Goal: Information Seeking & Learning: Learn about a topic

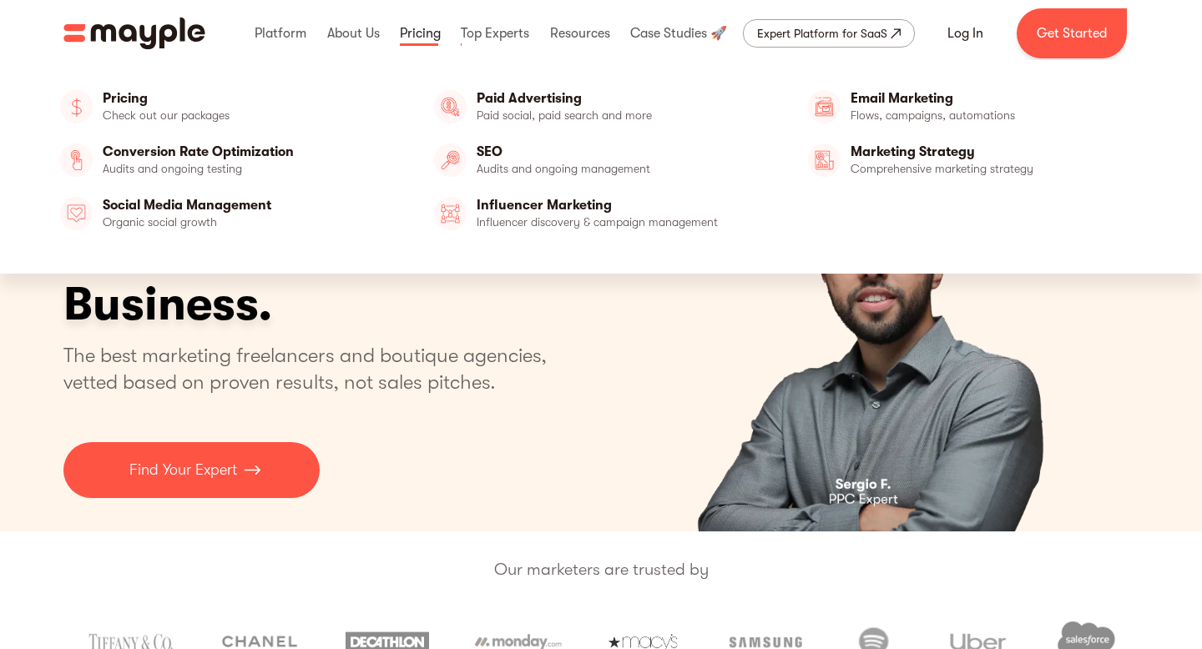
click at [421, 35] on link at bounding box center [420, 33] width 49 height 53
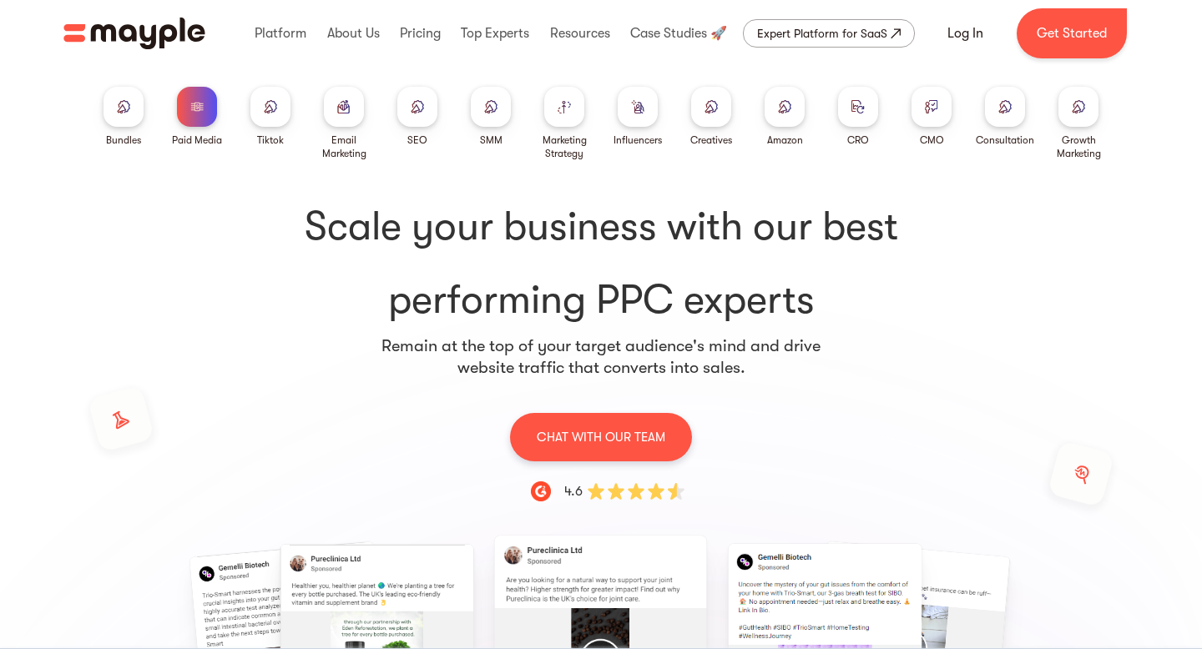
click at [194, 109] on img at bounding box center [196, 106] width 13 height 13
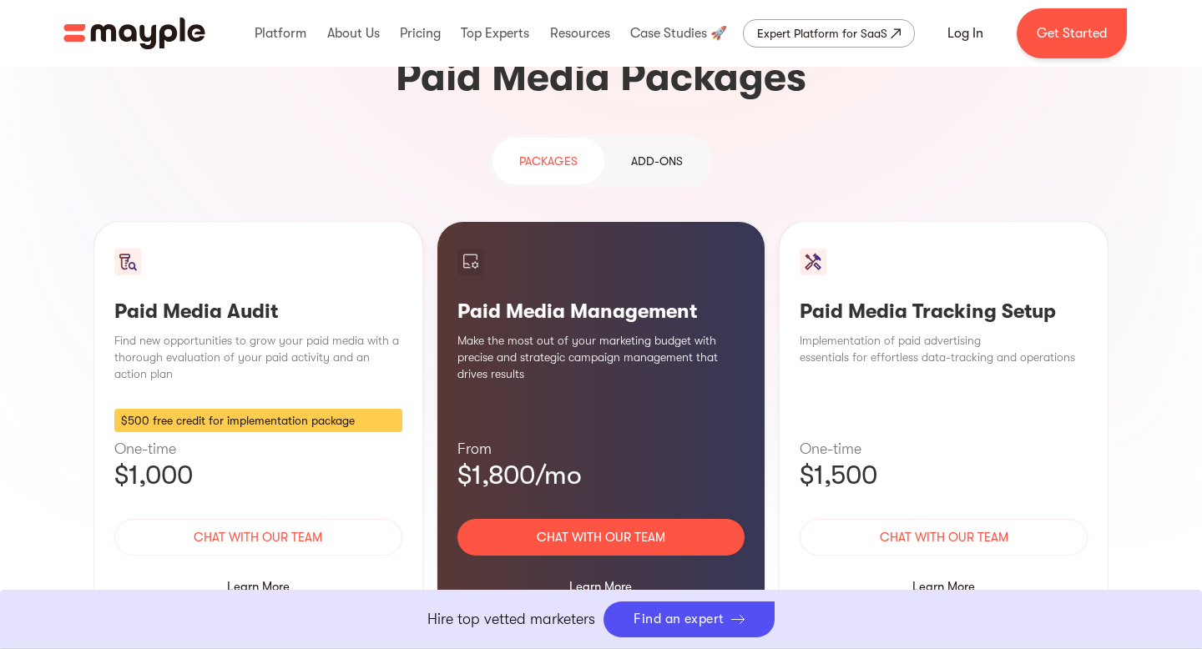
scroll to position [1501, 0]
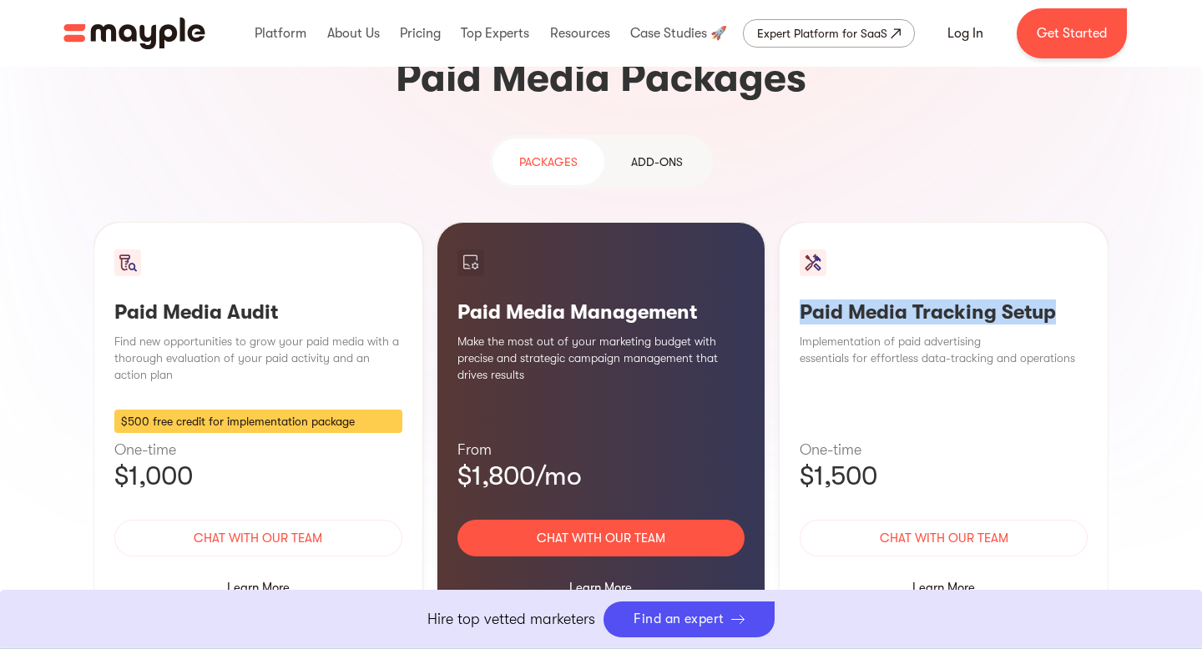
drag, startPoint x: 796, startPoint y: 177, endPoint x: 1071, endPoint y: 183, distance: 274.6
click at [1071, 222] on div "Paid Media Tracking Setup Implementation of paid advertising essentials for eff…" at bounding box center [944, 427] width 330 height 411
click at [994, 300] on div "Paid Media Tracking Setup Implementation of paid advertising essentials for eff…" at bounding box center [944, 427] width 330 height 411
drag, startPoint x: 1008, startPoint y: 171, endPoint x: 1076, endPoint y: 186, distance: 69.2
click at [1076, 300] on h3 "Paid Media Tracking Setup" at bounding box center [943, 312] width 288 height 25
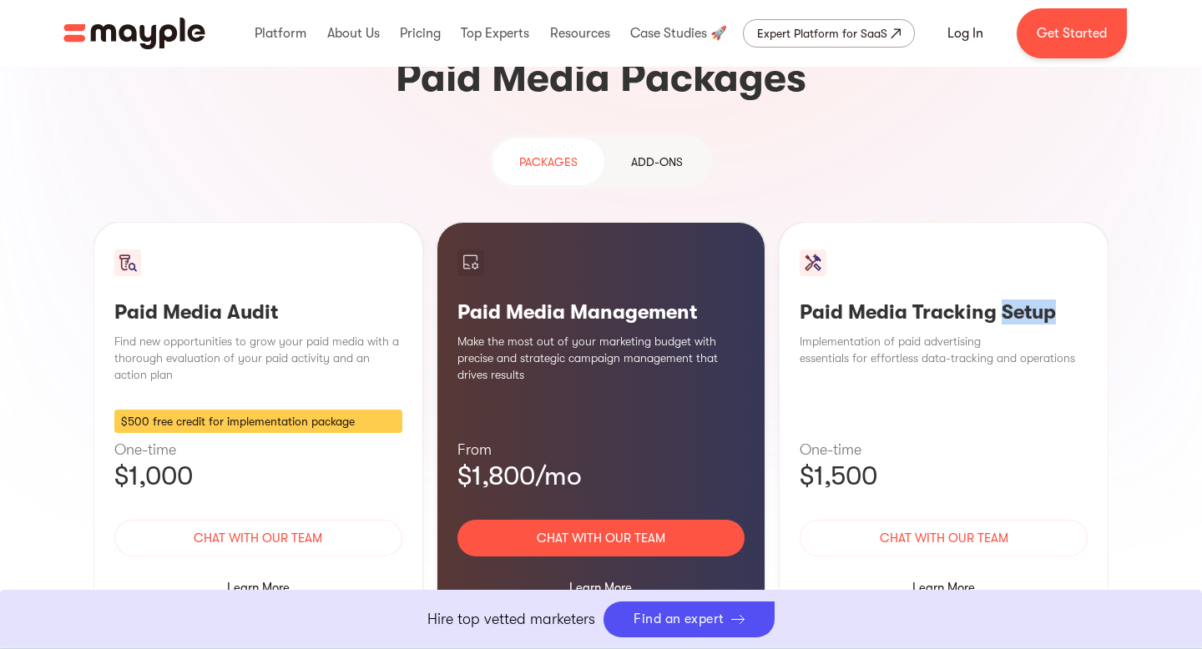
click at [1076, 300] on h3 "Paid Media Tracking Setup" at bounding box center [943, 312] width 288 height 25
drag, startPoint x: 1071, startPoint y: 185, endPoint x: 802, endPoint y: 183, distance: 269.5
click at [802, 300] on h3 "Paid Media Tracking Setup" at bounding box center [943, 312] width 288 height 25
click at [905, 460] on p "$1,500" at bounding box center [943, 476] width 288 height 33
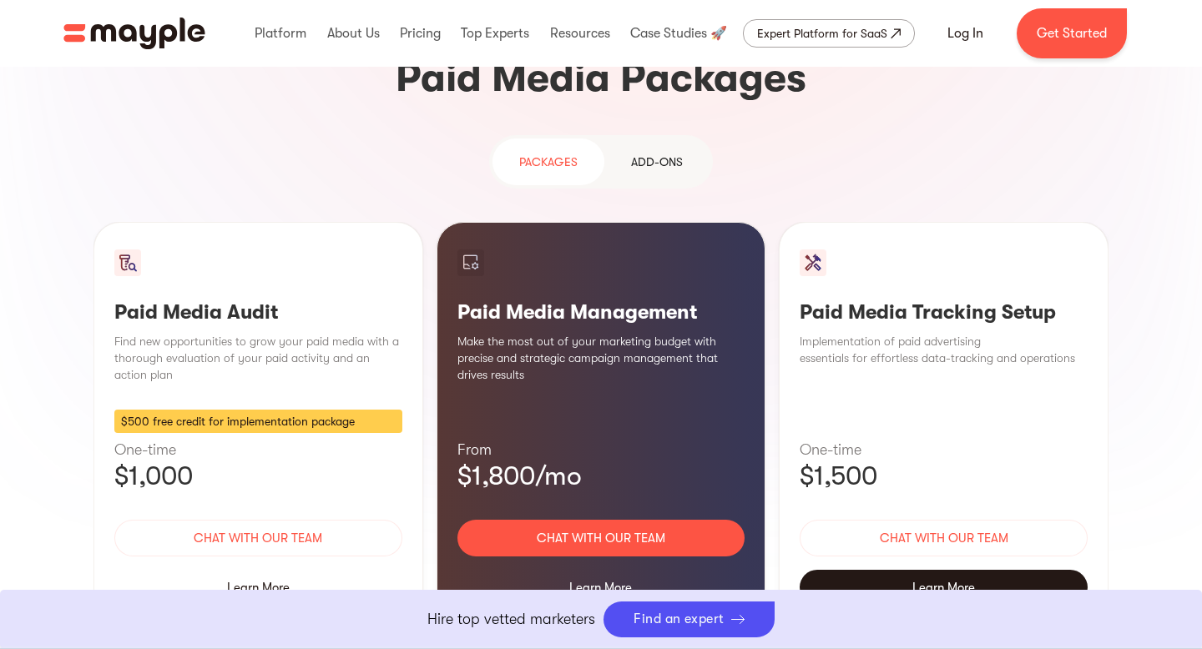
click at [967, 570] on div "Learn More" at bounding box center [943, 587] width 288 height 35
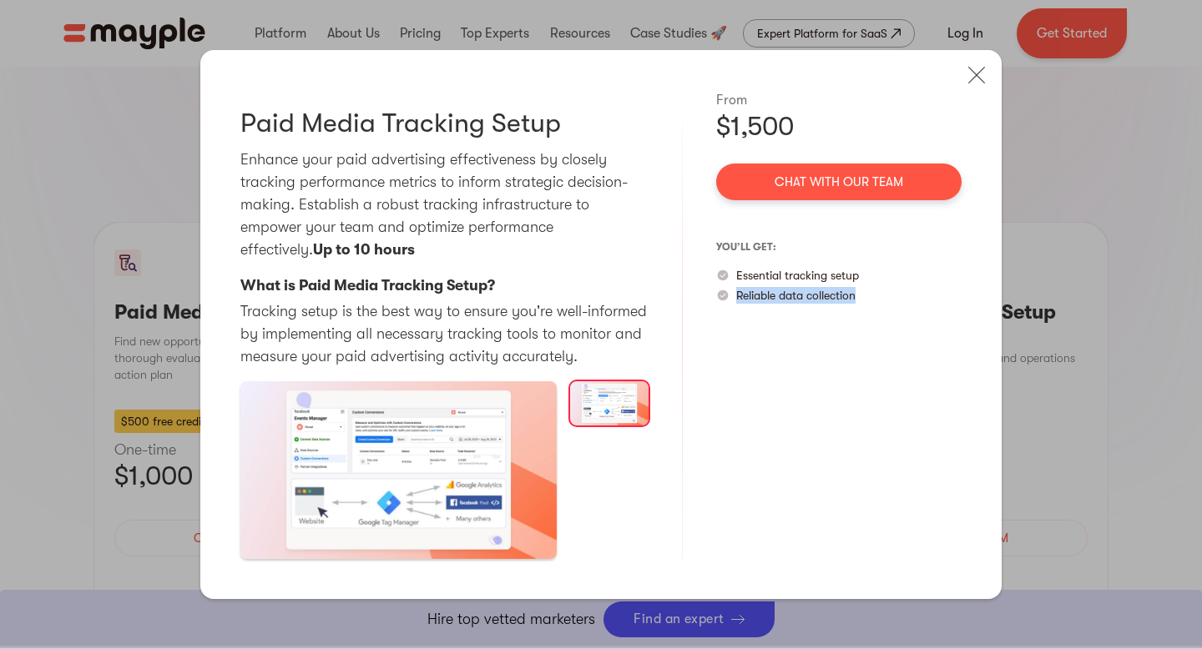
drag, startPoint x: 735, startPoint y: 297, endPoint x: 917, endPoint y: 297, distance: 181.9
click at [917, 297] on div "Reliable data collection" at bounding box center [838, 295] width 245 height 17
click at [981, 78] on img at bounding box center [976, 75] width 37 height 37
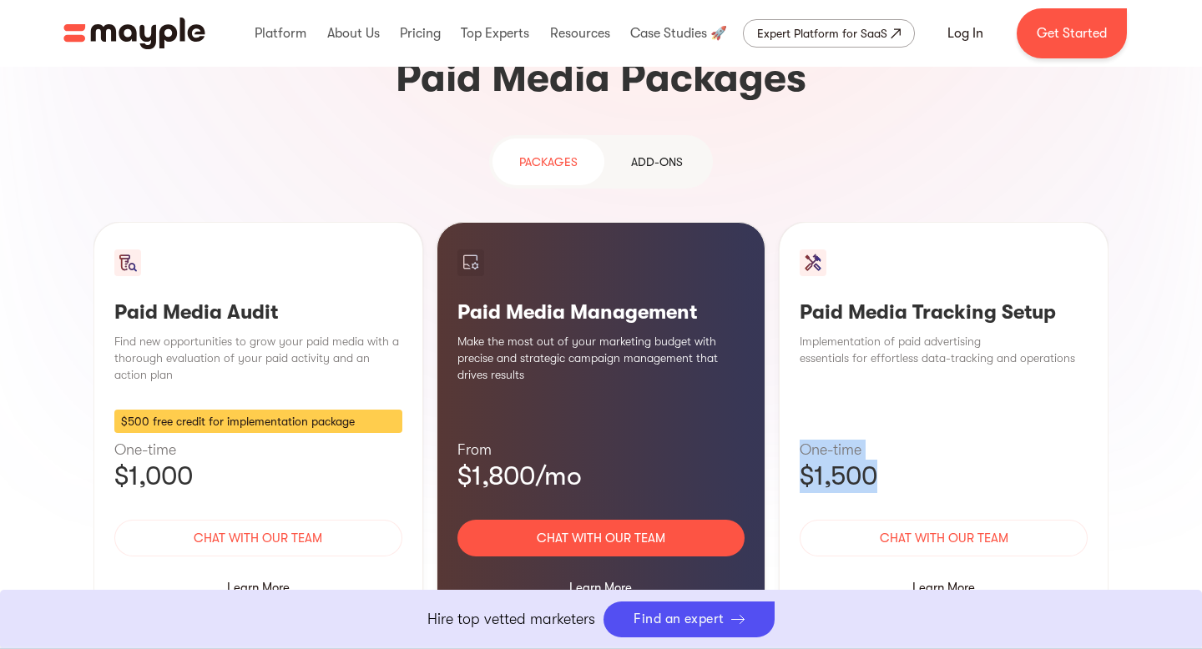
drag, startPoint x: 907, startPoint y: 350, endPoint x: 779, endPoint y: 314, distance: 133.6
click at [779, 314] on div "Paid Media Tracking Setup Implementation of paid advertising essentials for eff…" at bounding box center [944, 427] width 330 height 411
click at [917, 440] on p "One-time" at bounding box center [943, 450] width 288 height 20
drag, startPoint x: 914, startPoint y: 354, endPoint x: 810, endPoint y: 305, distance: 114.2
click at [810, 306] on div "Paid Media Tracking Setup Implementation of paid advertising essentials for eff…" at bounding box center [944, 427] width 330 height 411
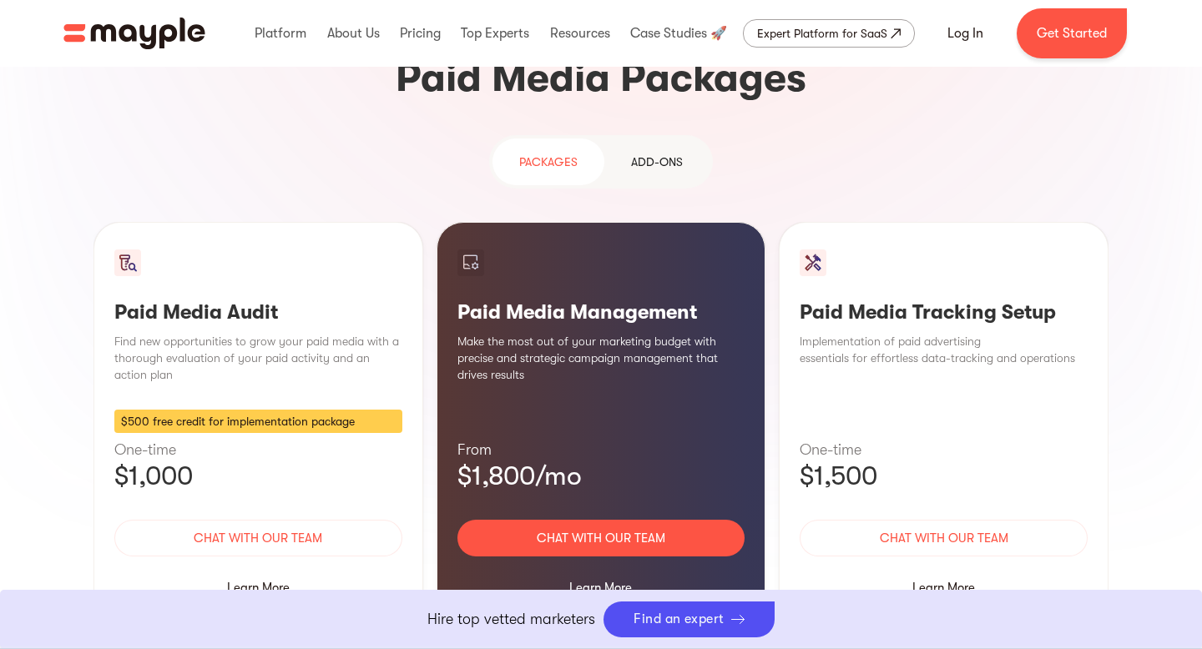
click at [779, 273] on div "Paid Media Tracking Setup Implementation of paid advertising essentials for eff…" at bounding box center [944, 427] width 330 height 411
click at [605, 570] on div "Learn More" at bounding box center [601, 587] width 288 height 35
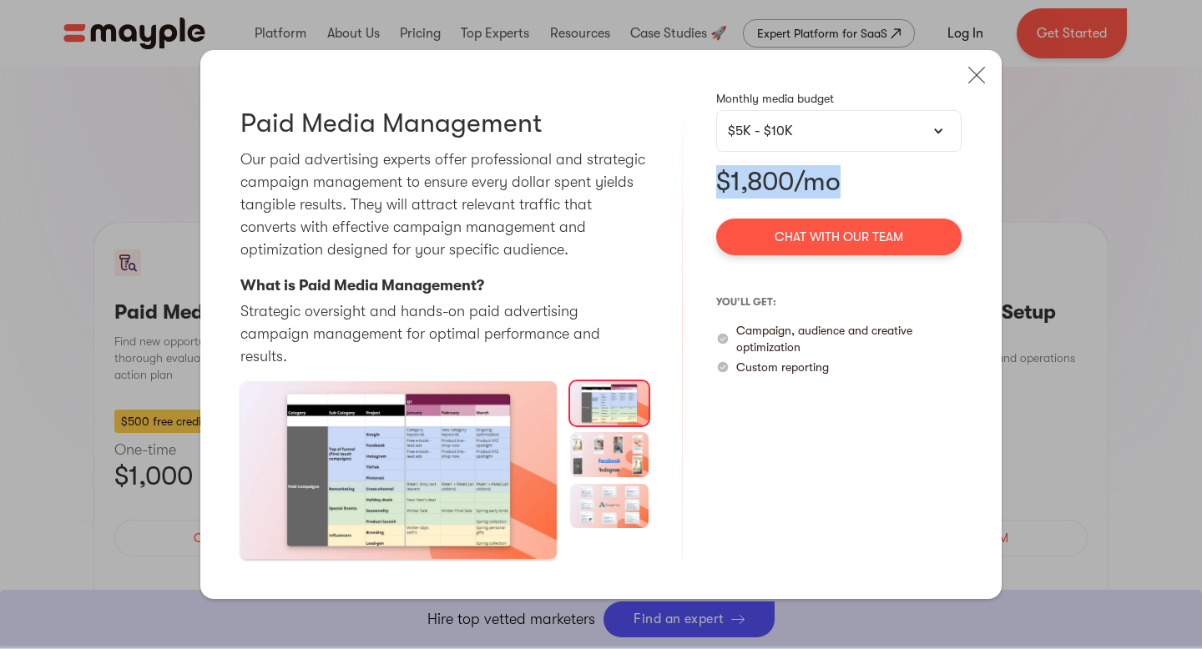
drag, startPoint x: 858, startPoint y: 192, endPoint x: 712, endPoint y: 186, distance: 146.1
click at [712, 186] on div "Paid Media Management Our paid advertising experts offer professional and strat…" at bounding box center [600, 324] width 801 height 549
click at [908, 182] on p "$1,800/mo" at bounding box center [838, 181] width 245 height 33
drag, startPoint x: 883, startPoint y: 203, endPoint x: 704, endPoint y: 187, distance: 179.3
click at [704, 187] on div "Paid Media Management Our paid advertising experts offer professional and strat…" at bounding box center [600, 324] width 801 height 549
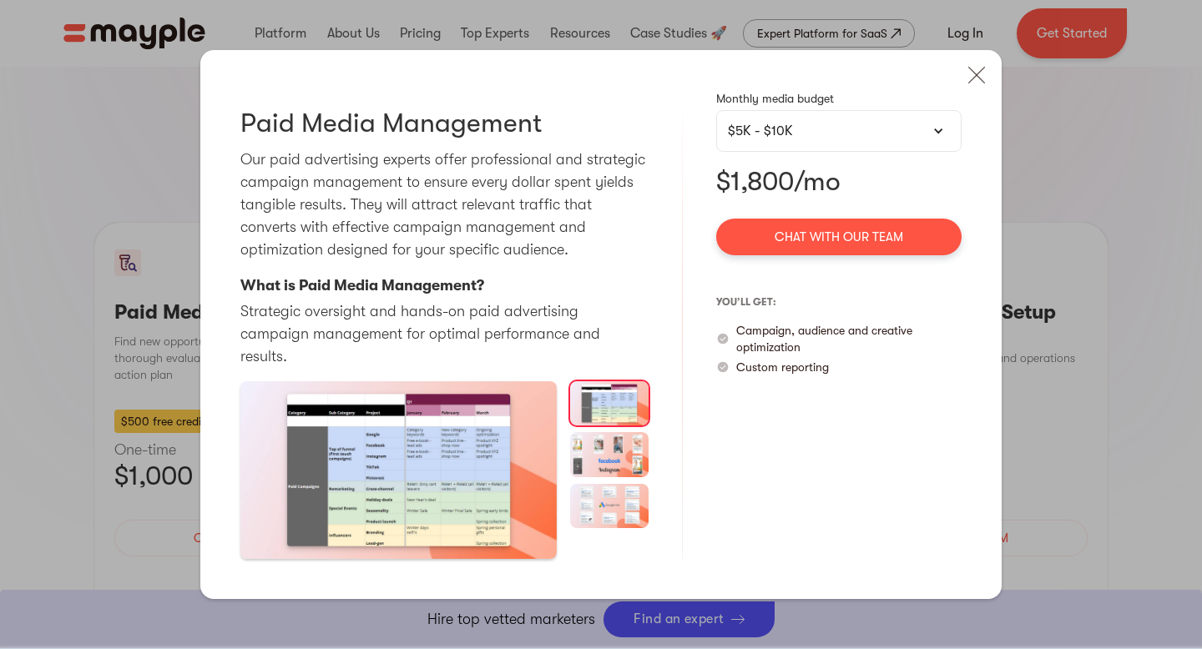
click at [891, 184] on p "$1,800/mo" at bounding box center [838, 181] width 245 height 33
click at [983, 93] on img at bounding box center [976, 75] width 37 height 37
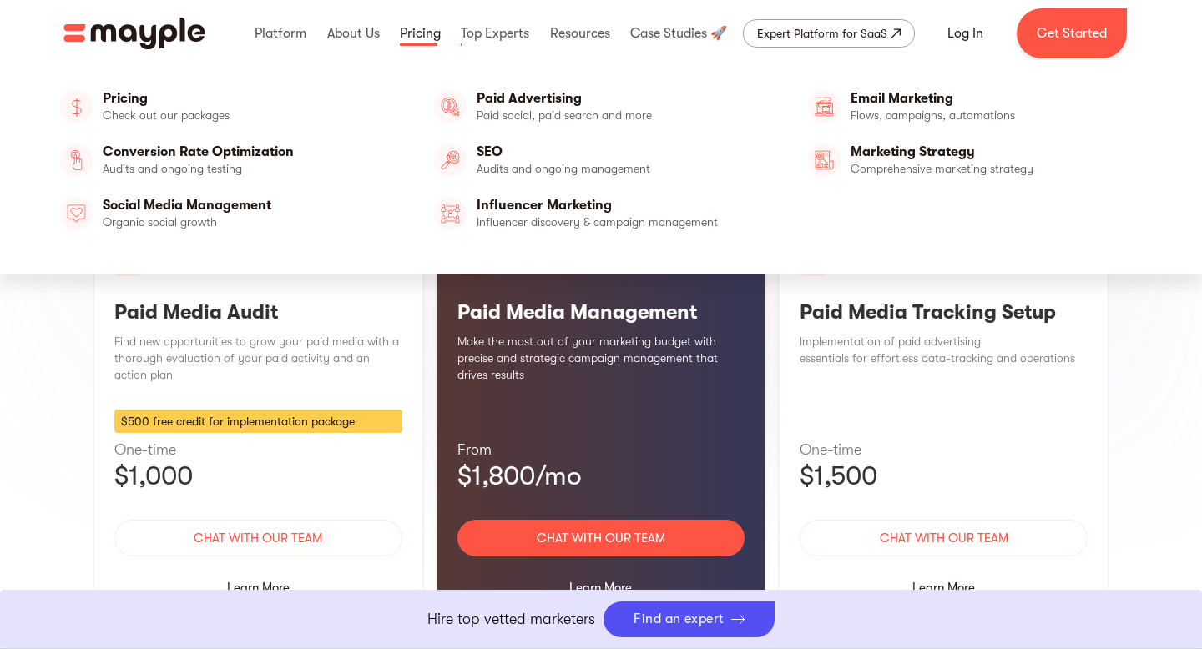
click at [406, 42] on link at bounding box center [420, 33] width 49 height 53
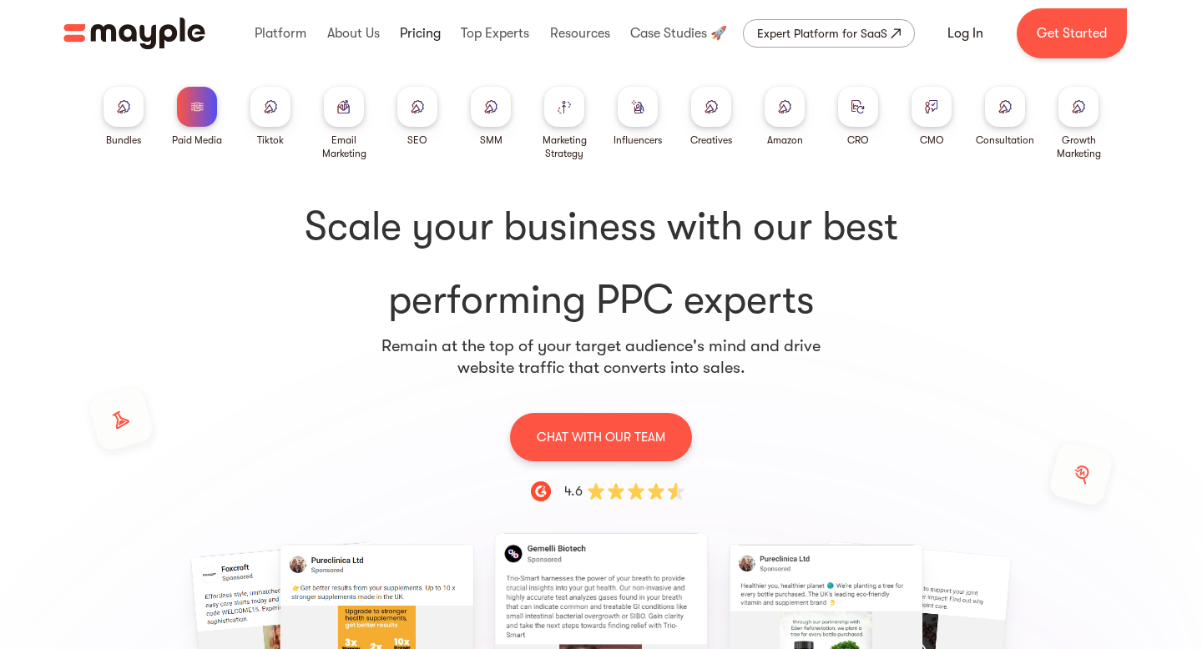
click at [442, 33] on link at bounding box center [420, 33] width 49 height 53
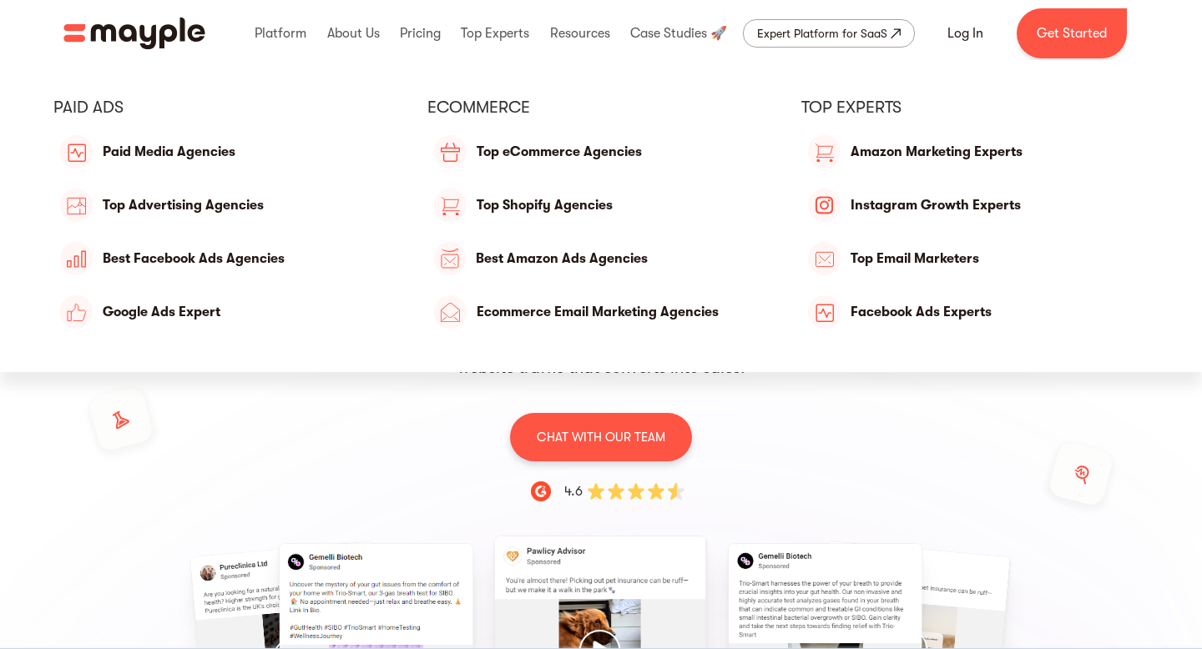
drag, startPoint x: 568, startPoint y: 107, endPoint x: 494, endPoint y: 79, distance: 79.2
click at [552, 101] on div "eCommerce" at bounding box center [601, 108] width 348 height 22
click at [528, 105] on div "eCommerce" at bounding box center [601, 108] width 348 height 22
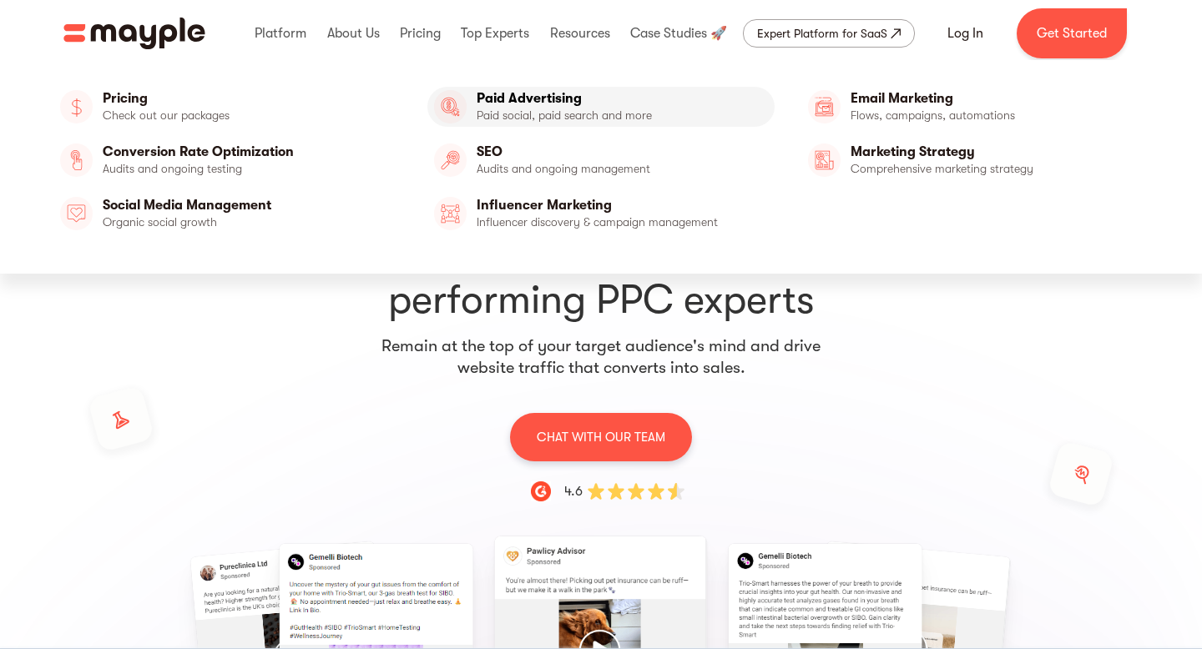
click at [529, 121] on link "Paid Advertising" at bounding box center [601, 107] width 348 height 40
